Goal: Information Seeking & Learning: Learn about a topic

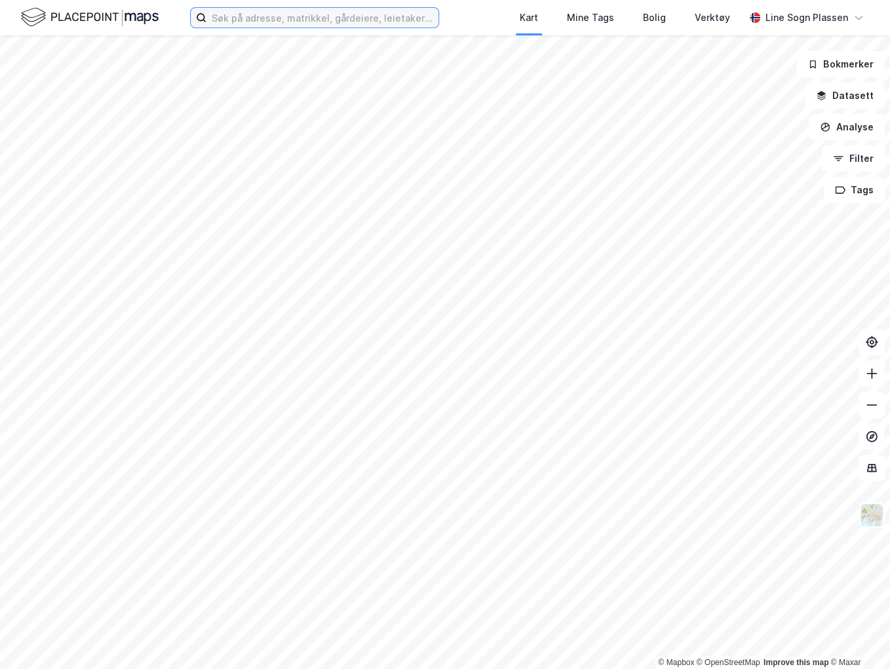
click at [299, 14] on input at bounding box center [322, 18] width 232 height 20
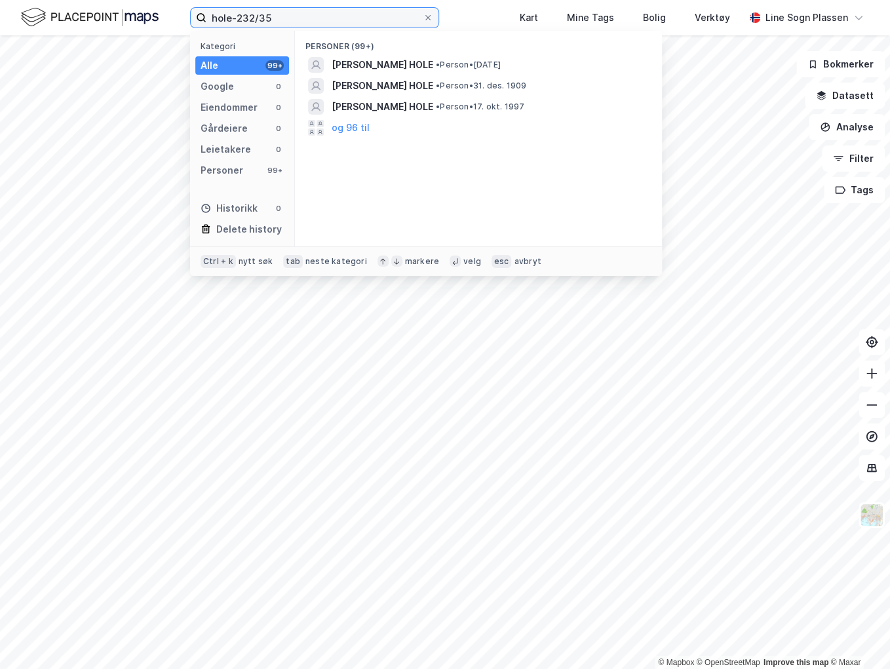
type input "hole-232/35"
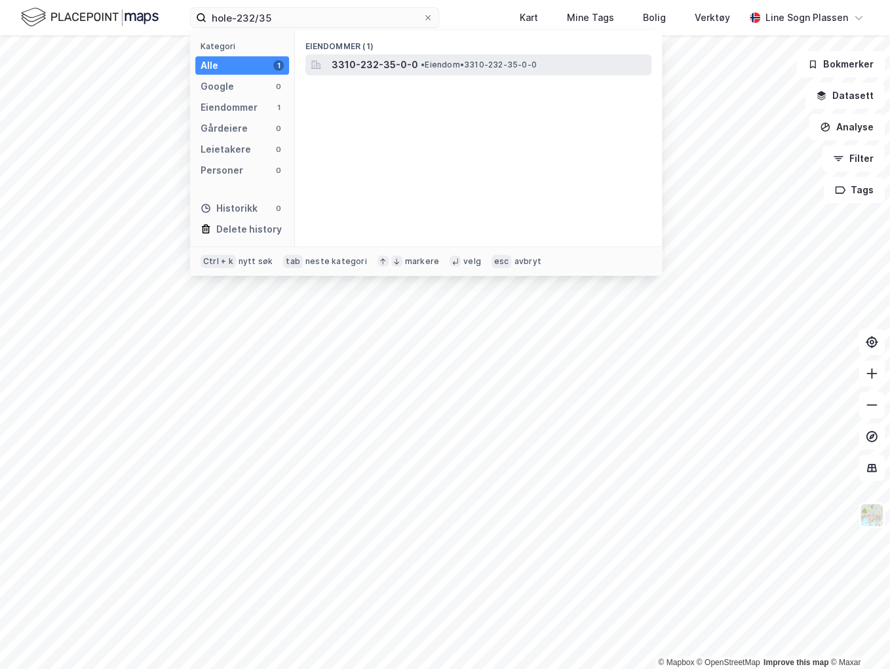
click at [379, 61] on span "3310-232-35-0-0" at bounding box center [375, 65] width 86 height 16
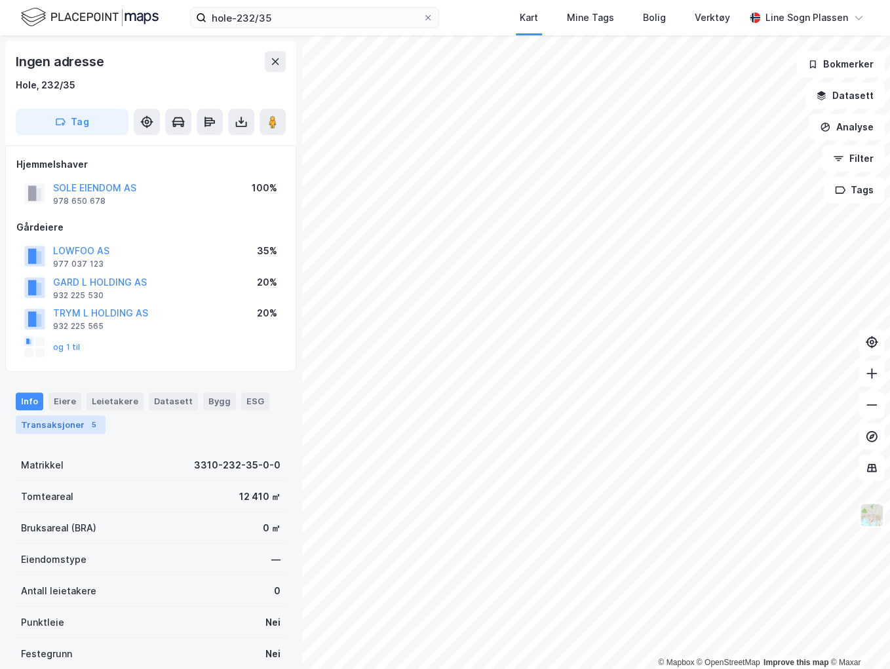
click at [72, 421] on div "Transaksjoner 5" at bounding box center [61, 424] width 90 height 18
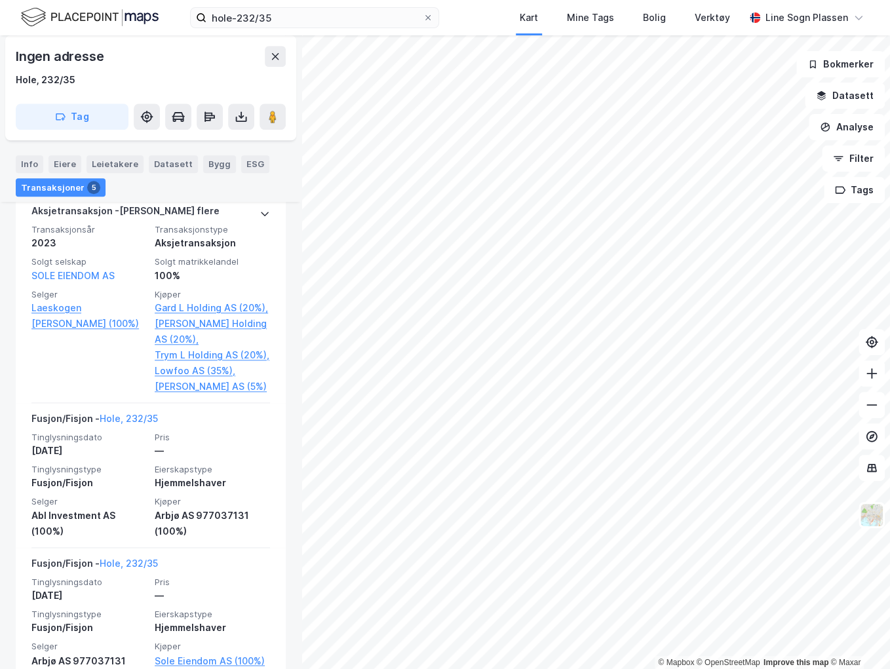
scroll to position [445, 0]
